Goal: Task Accomplishment & Management: Manage account settings

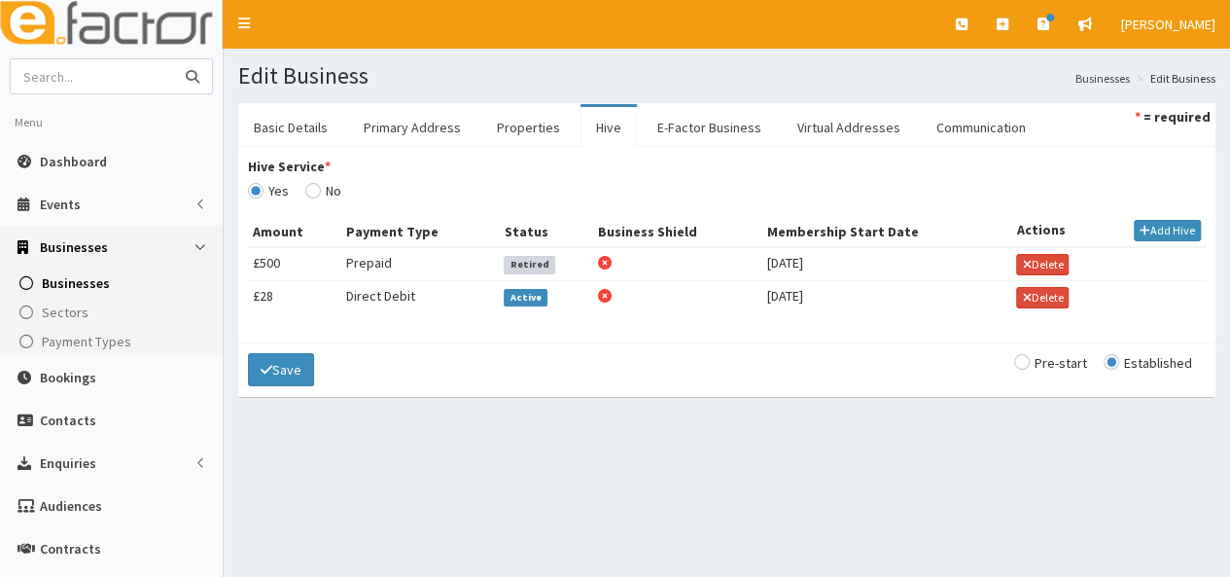
click at [111, 75] on input "text" at bounding box center [92, 76] width 163 height 34
type input "p.a.u.l"
click at [173, 59] on button "submit" at bounding box center [192, 76] width 39 height 34
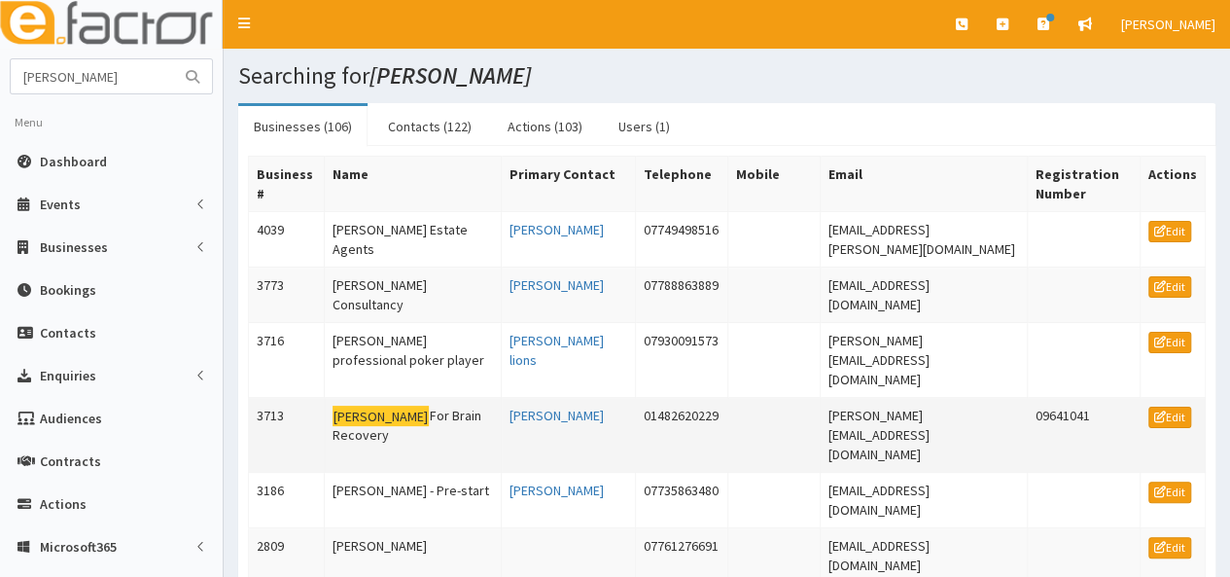
click at [387, 398] on td "P.A.U.L For Brain Recovery" at bounding box center [413, 435] width 178 height 75
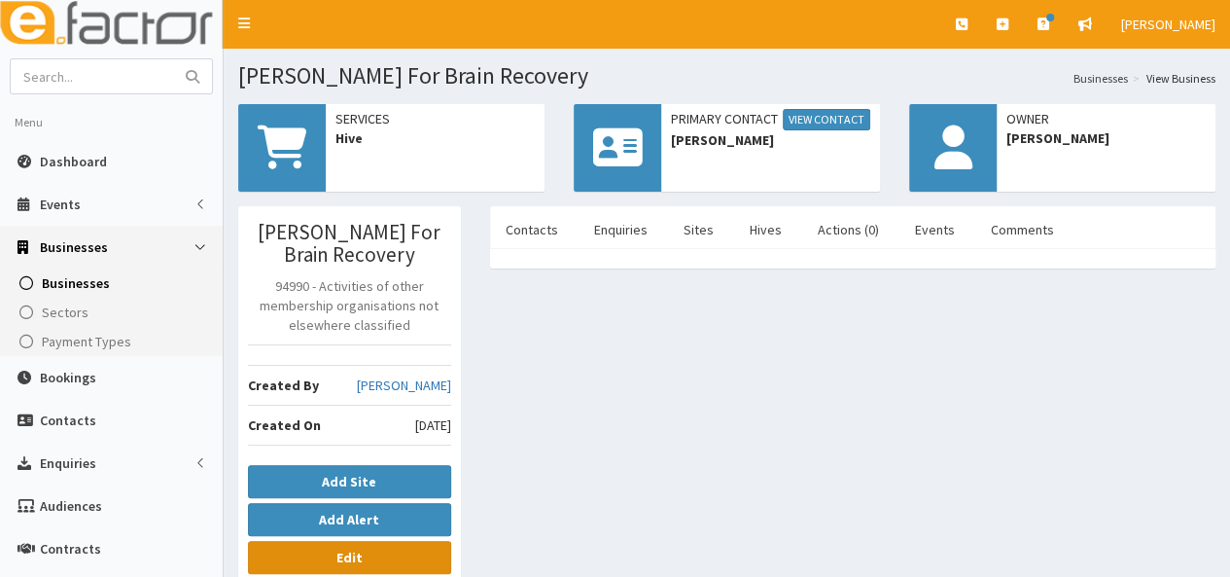
click at [384, 557] on link "Edit" at bounding box center [349, 557] width 203 height 33
click at [637, 147] on icon at bounding box center [618, 147] width 50 height 44
click at [812, 122] on link "View Contact" at bounding box center [827, 119] width 88 height 21
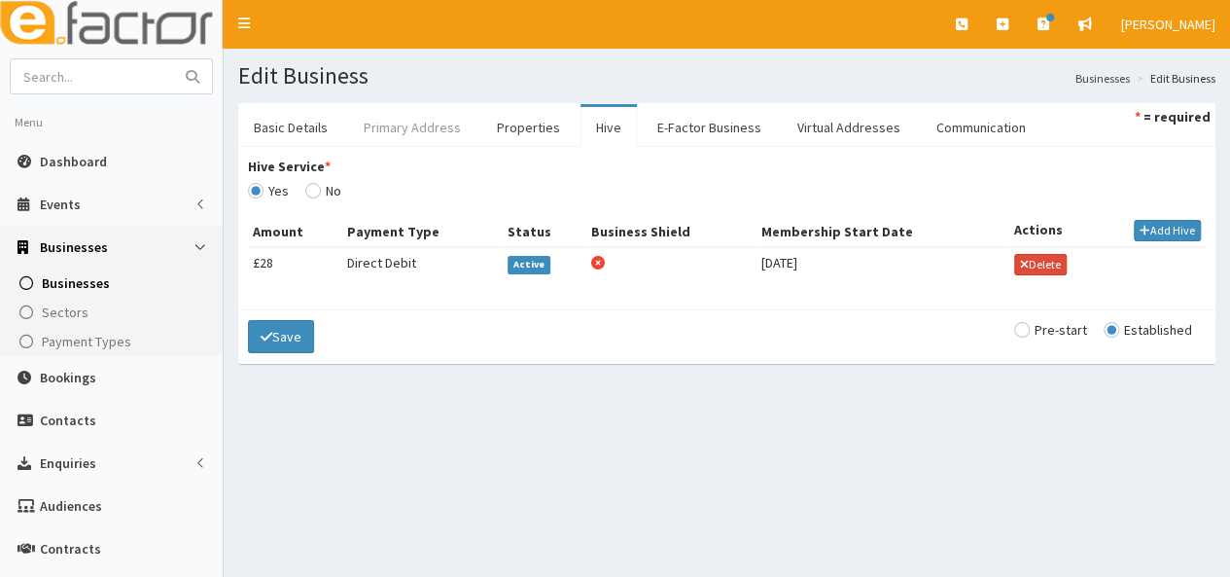
click at [399, 133] on link "Primary Address" at bounding box center [412, 127] width 128 height 41
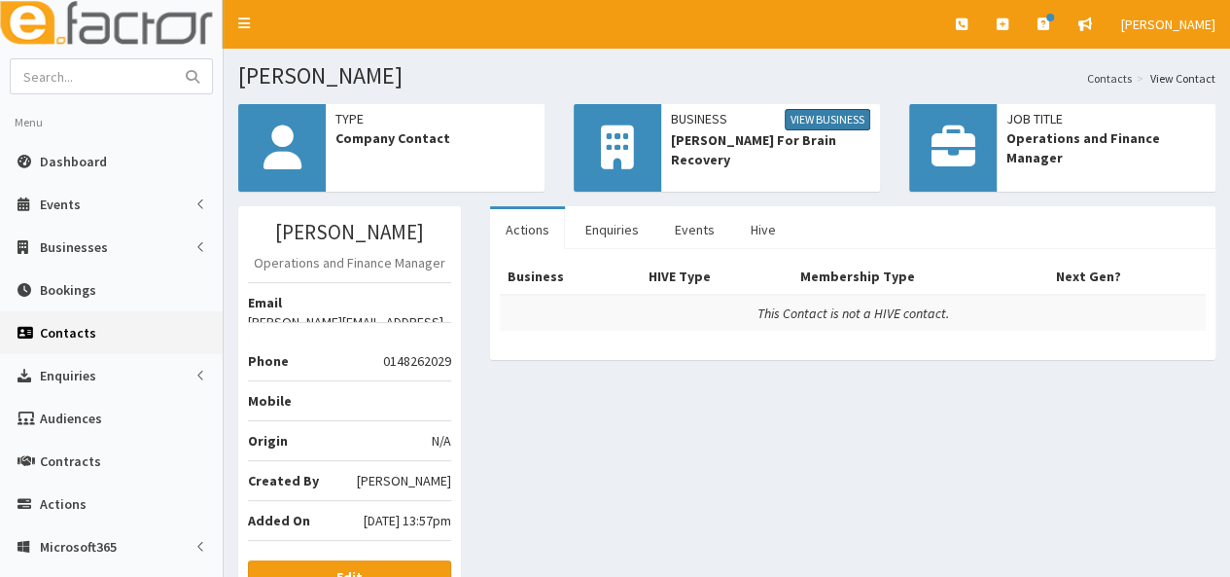
click at [829, 124] on link "View Business" at bounding box center [828, 119] width 86 height 21
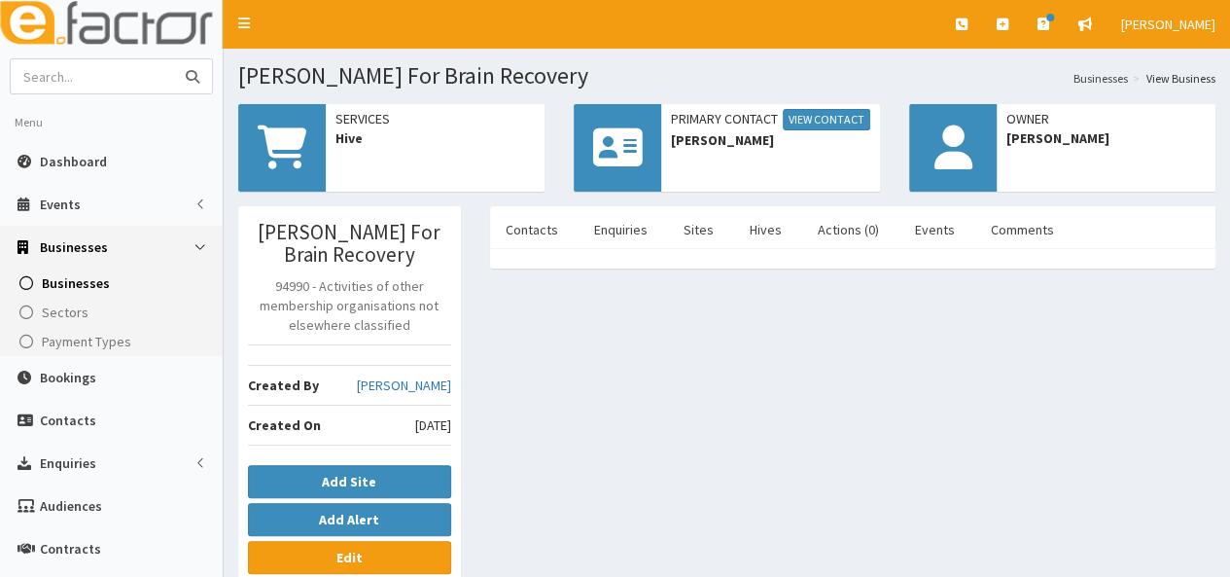
click at [75, 81] on input "text" at bounding box center [92, 76] width 163 height 34
type input "galvin"
click at [173, 59] on button "submit" at bounding box center [192, 76] width 39 height 34
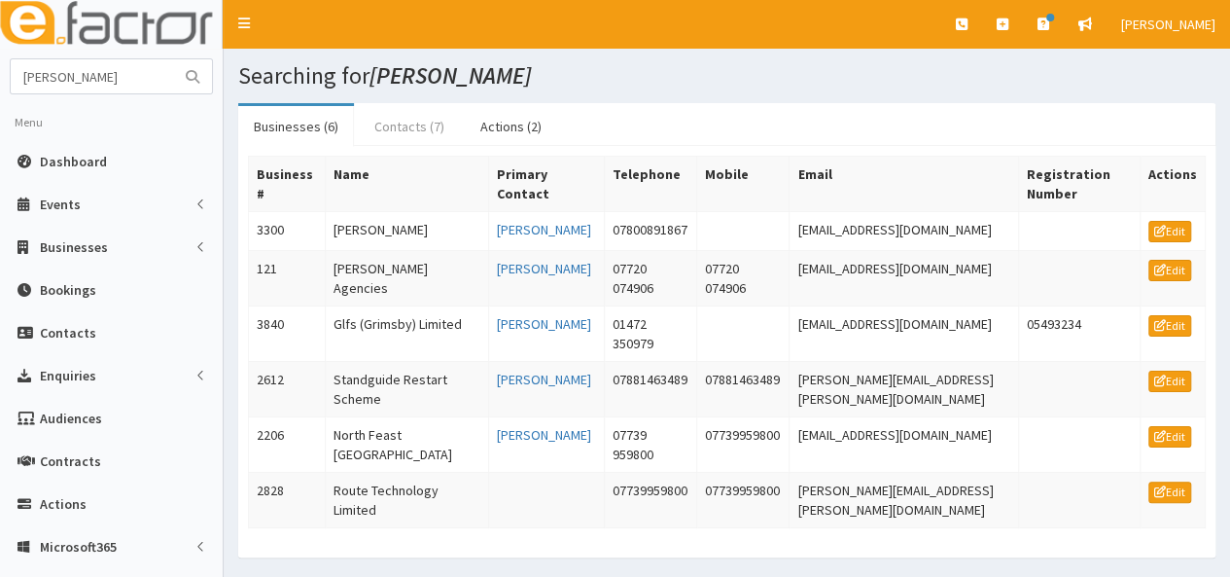
click at [394, 121] on link "Contacts (7)" at bounding box center [409, 126] width 101 height 41
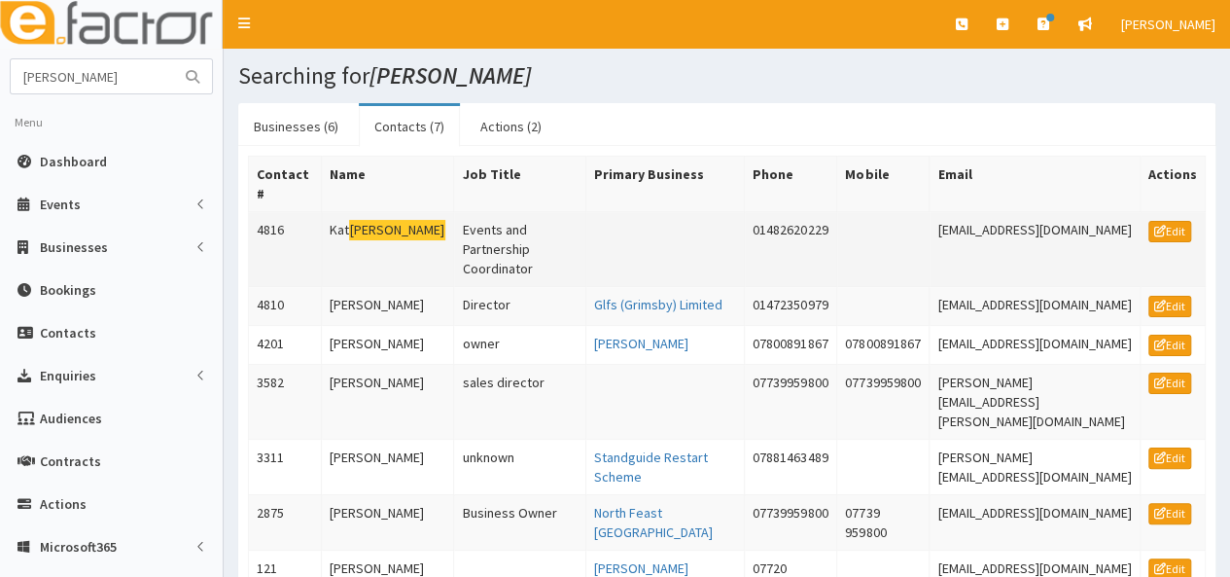
click at [347, 228] on td "Kat Galvin" at bounding box center [387, 249] width 133 height 75
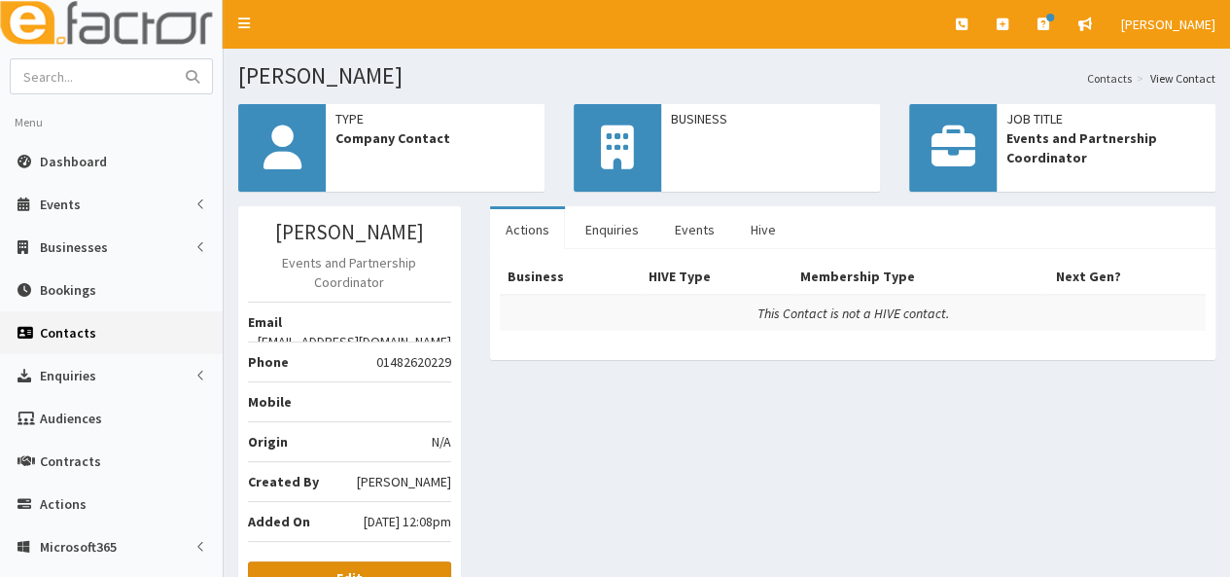
click at [378, 561] on link "Edit" at bounding box center [349, 577] width 203 height 33
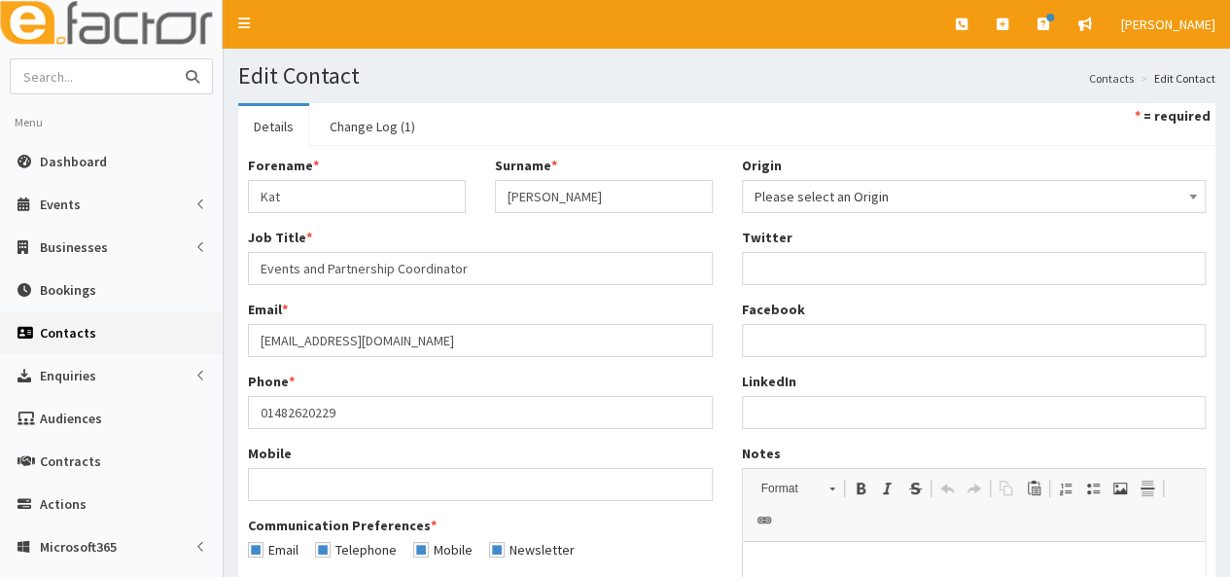
click at [143, 64] on input "text" at bounding box center [92, 76] width 163 height 34
type input "[PERSON_NAME]"
click at [173, 59] on button "submit" at bounding box center [192, 76] width 39 height 34
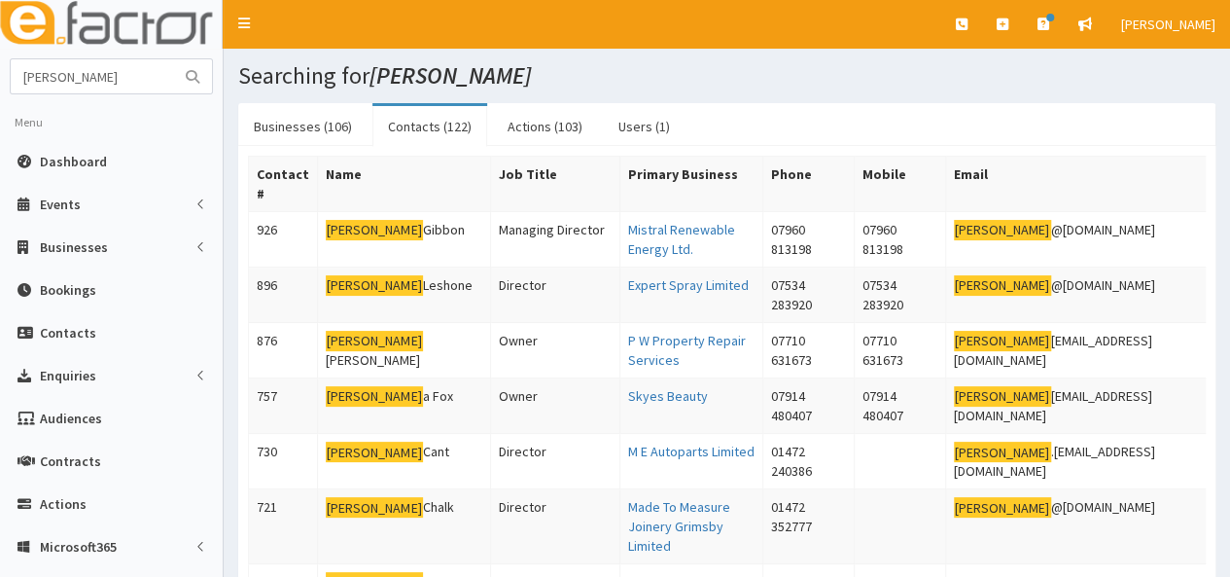
click at [406, 130] on link "Contacts (122)" at bounding box center [429, 126] width 115 height 41
click at [277, 127] on link "Businesses (106)" at bounding box center [302, 126] width 129 height 41
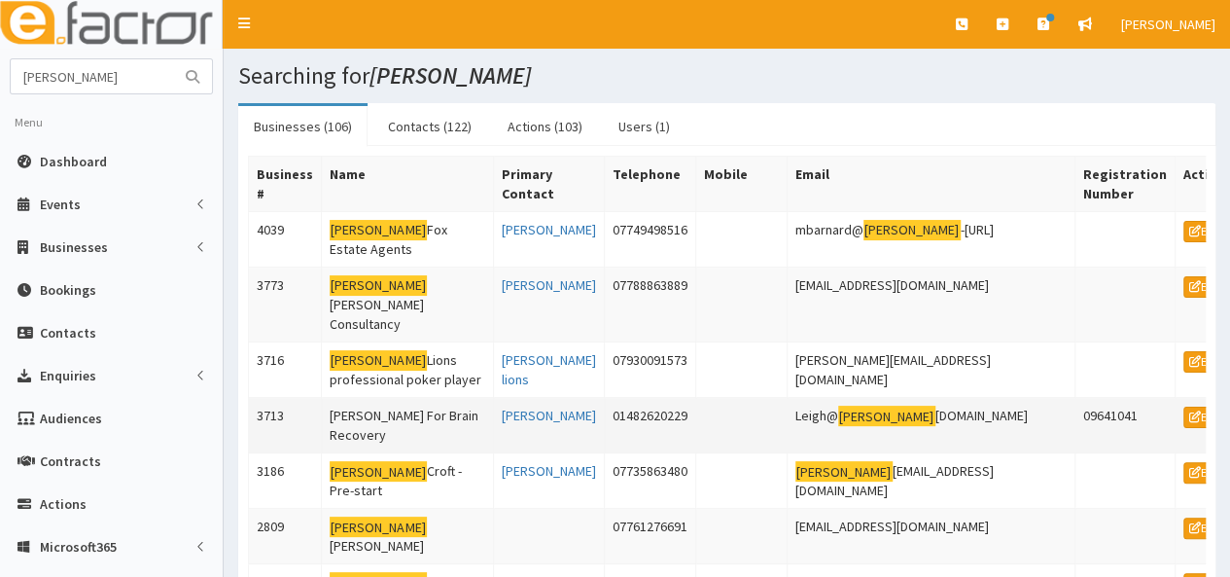
click at [390, 398] on td "[PERSON_NAME] For Brain Recovery" at bounding box center [408, 425] width 172 height 55
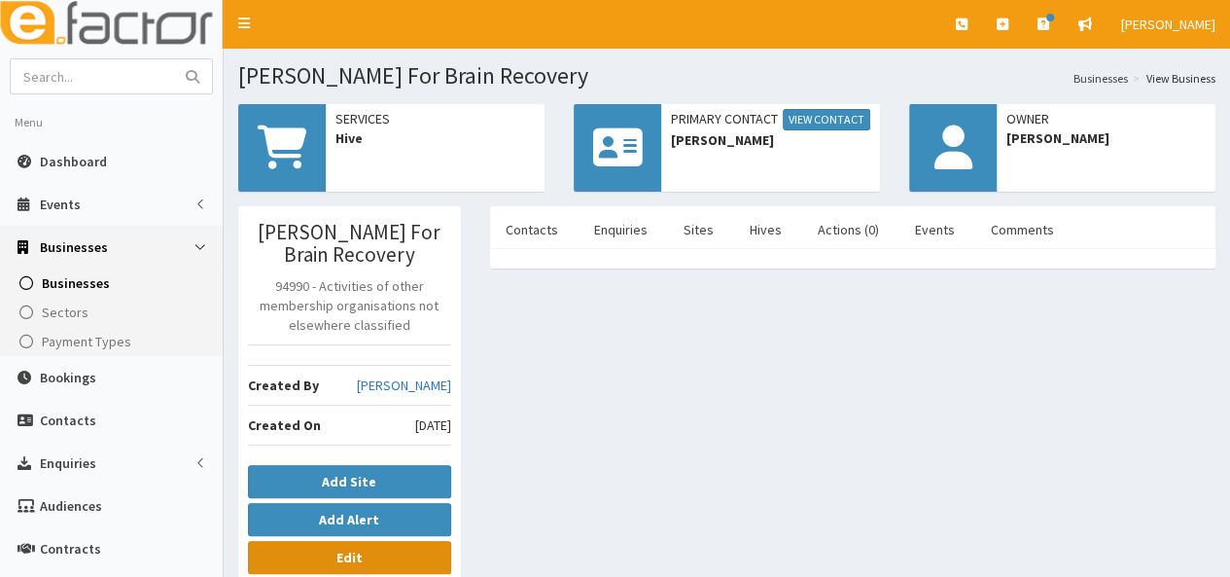
click at [389, 551] on link "Edit" at bounding box center [349, 557] width 203 height 33
click at [373, 555] on link "Edit" at bounding box center [349, 557] width 203 height 33
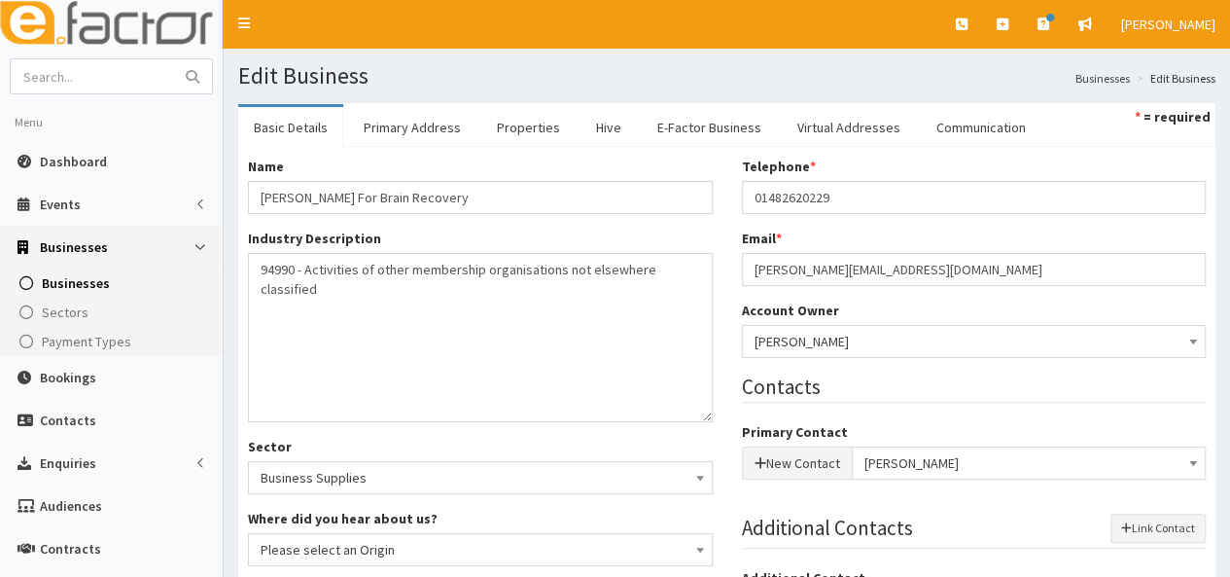
drag, startPoint x: 1235, startPoint y: 561, endPoint x: 894, endPoint y: 495, distance: 347.7
click at [894, 495] on div at bounding box center [974, 488] width 465 height 19
click at [1141, 526] on button "Link Contact" at bounding box center [1158, 527] width 95 height 29
click at [1128, 526] on icon "button" at bounding box center [1126, 528] width 11 height 12
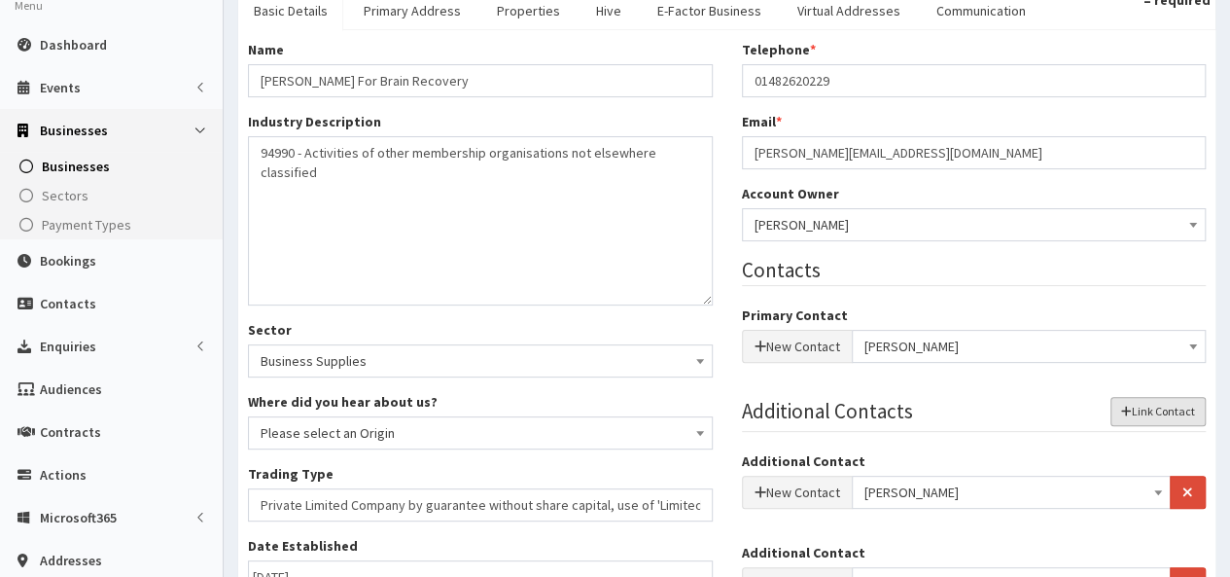
scroll to position [555, 0]
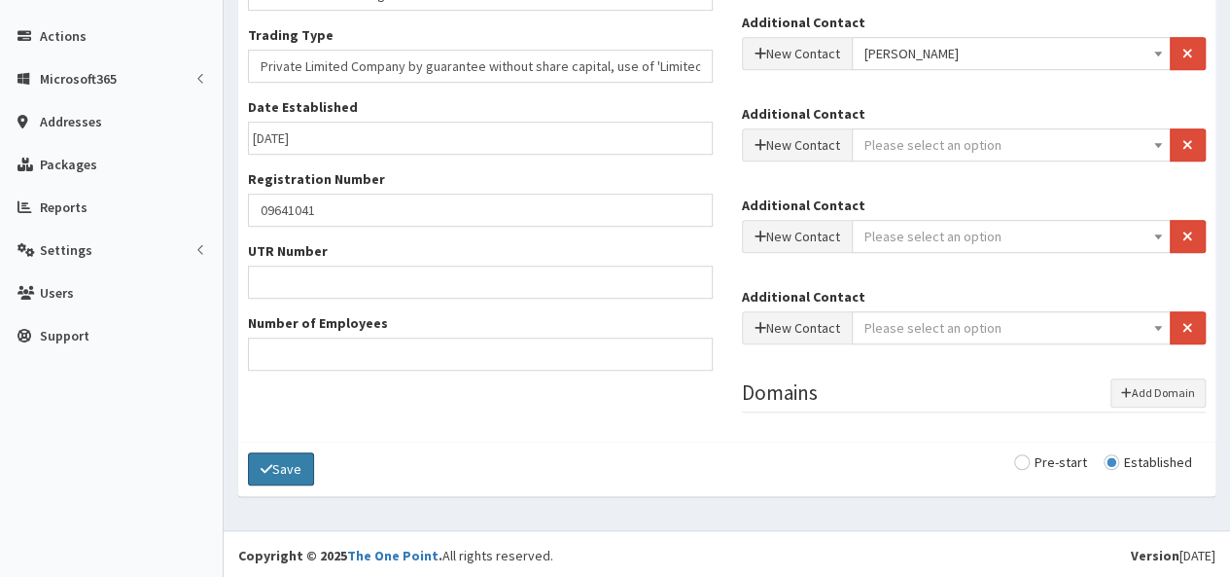
click at [281, 466] on button "Save" at bounding box center [281, 468] width 66 height 33
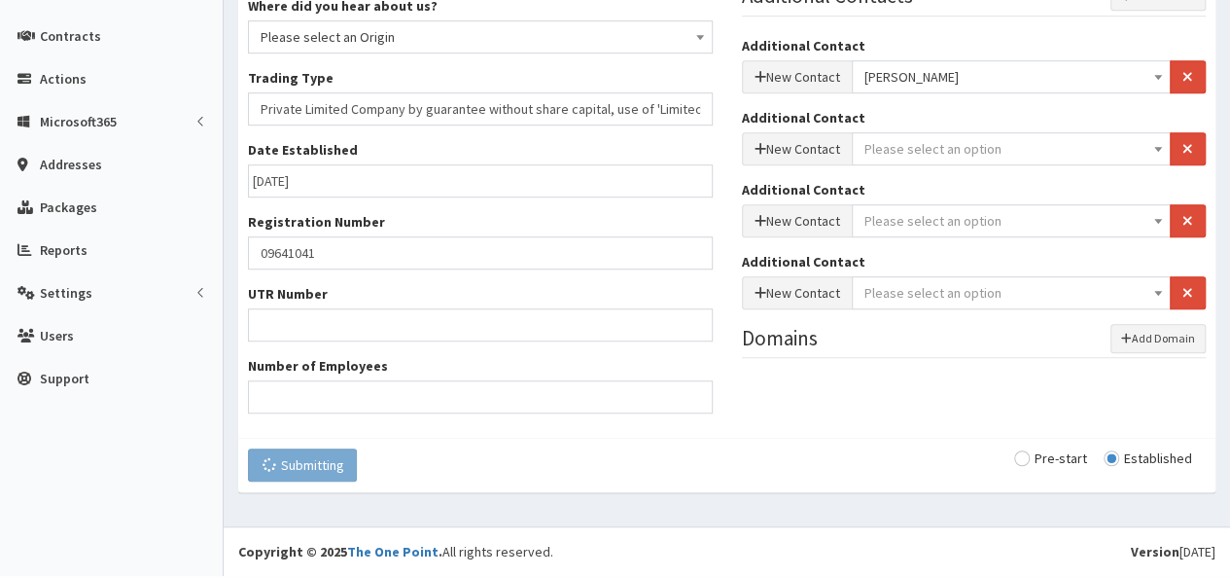
scroll to position [510, 0]
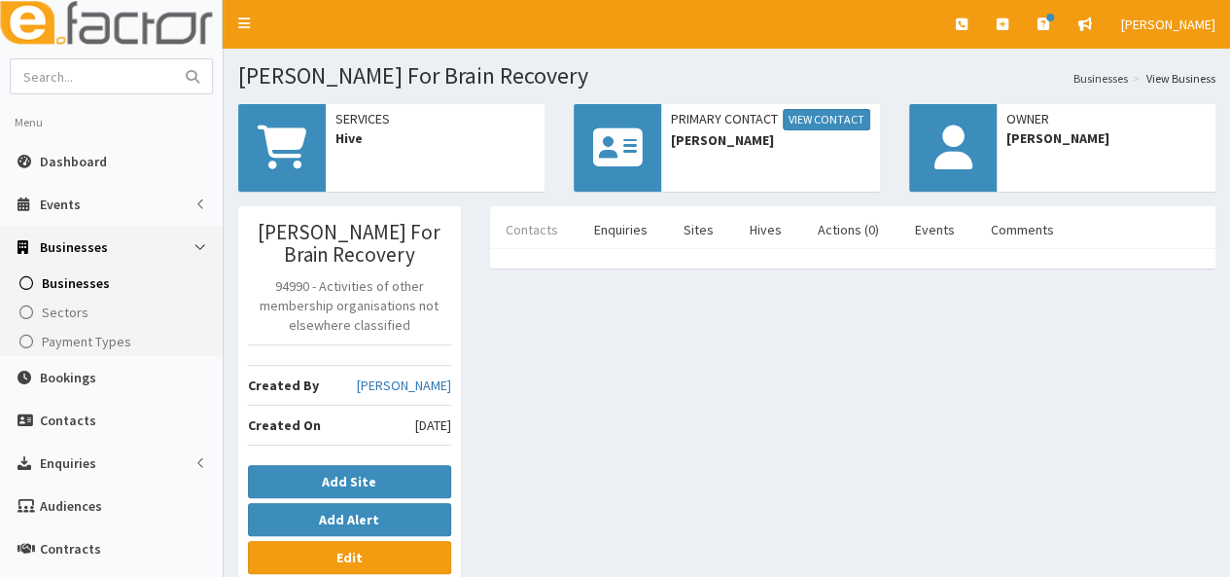
click at [533, 230] on link "Contacts" at bounding box center [532, 229] width 84 height 41
